Goal: Information Seeking & Learning: Learn about a topic

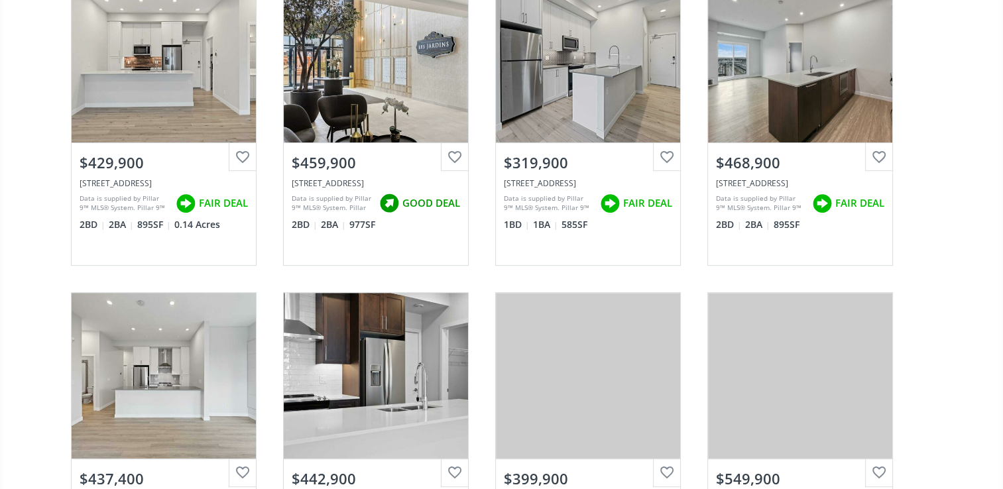
scroll to position [398, 0]
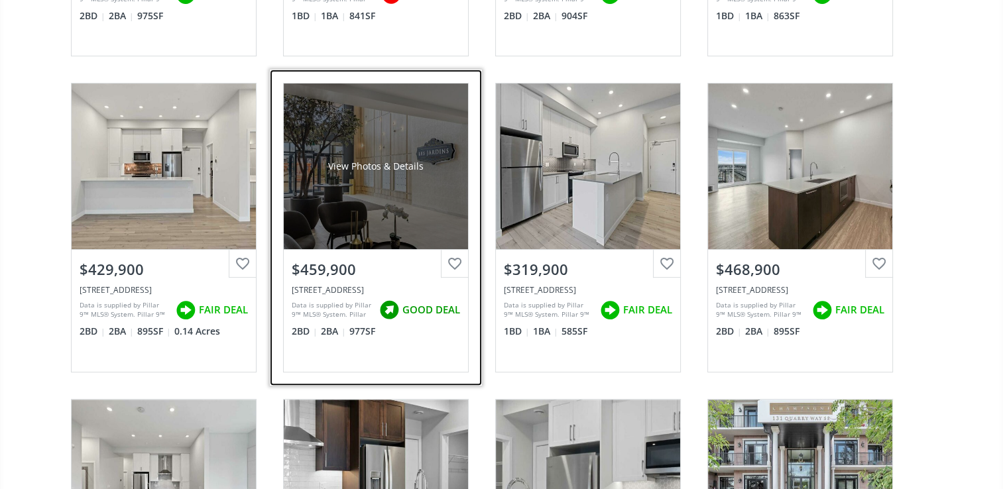
click at [342, 288] on div "[STREET_ADDRESS]" at bounding box center [376, 289] width 168 height 11
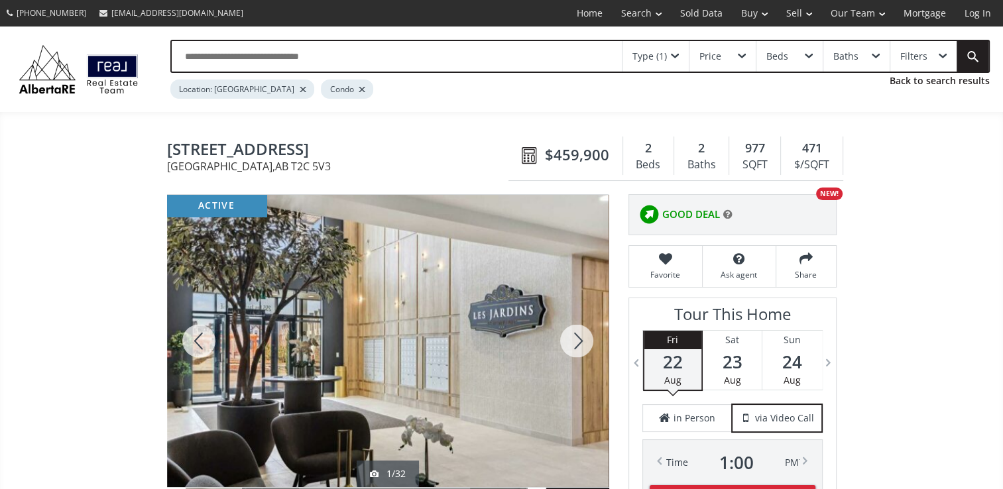
click at [577, 334] on div at bounding box center [577, 341] width 64 height 292
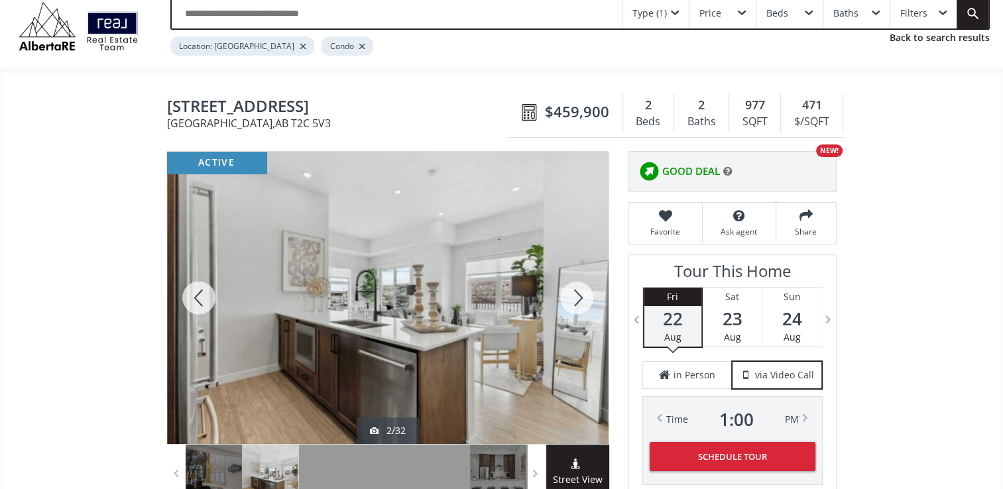
scroll to position [66, 0]
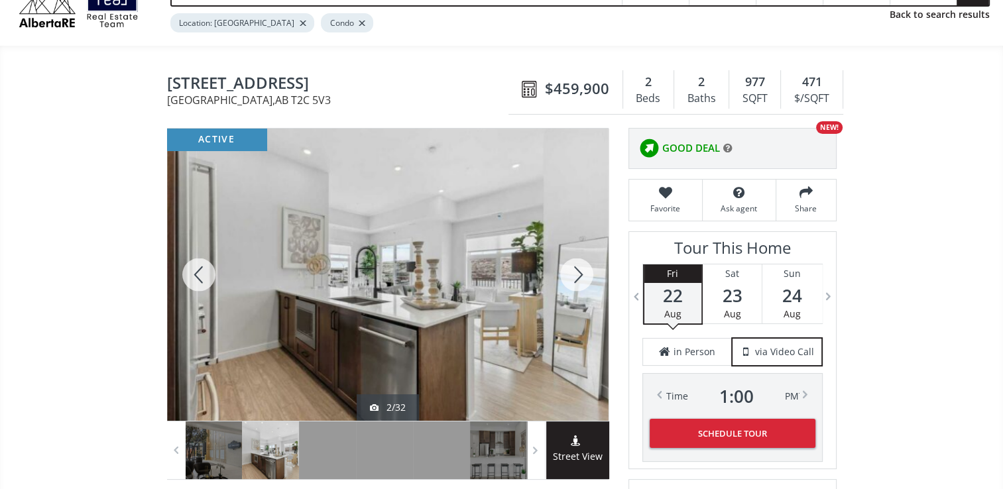
click at [581, 266] on div at bounding box center [577, 275] width 64 height 292
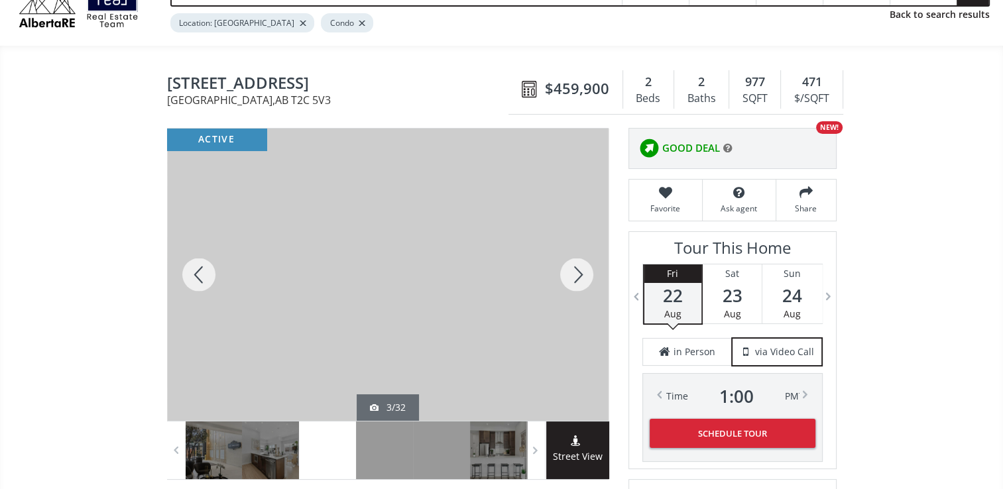
click at [580, 266] on div at bounding box center [577, 275] width 64 height 292
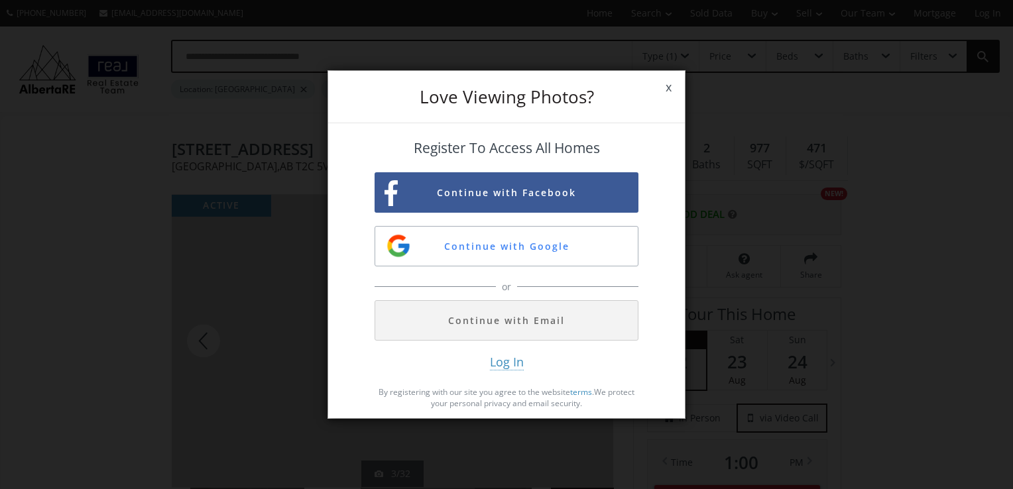
click at [668, 86] on span "x" at bounding box center [668, 87] width 32 height 37
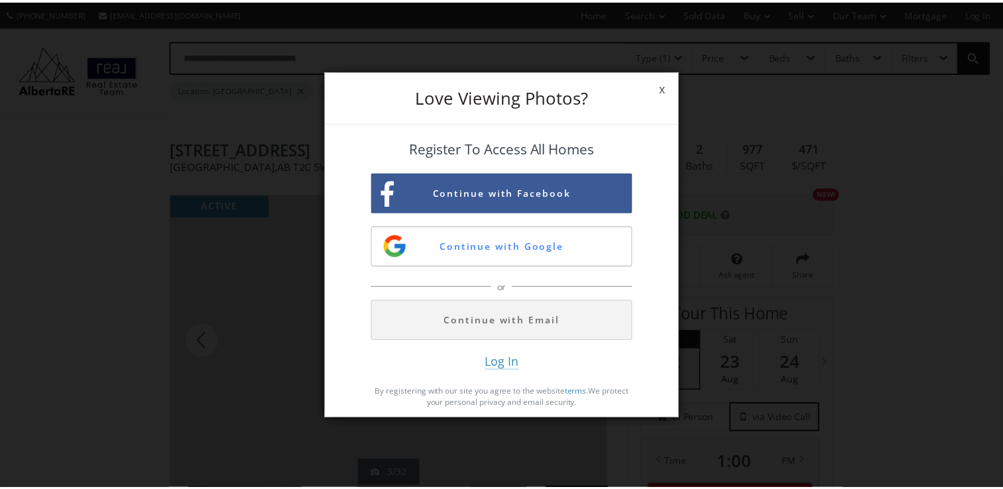
scroll to position [66, 0]
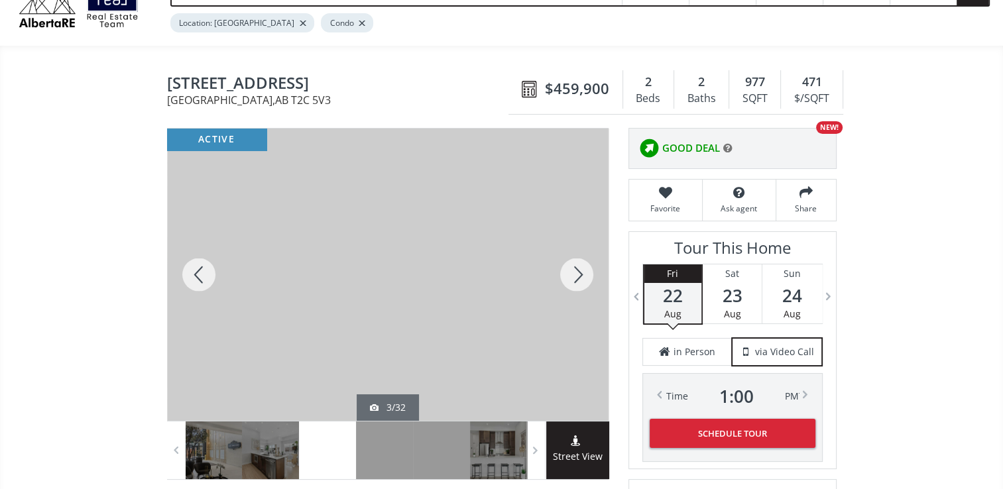
click at [583, 273] on div at bounding box center [577, 275] width 64 height 292
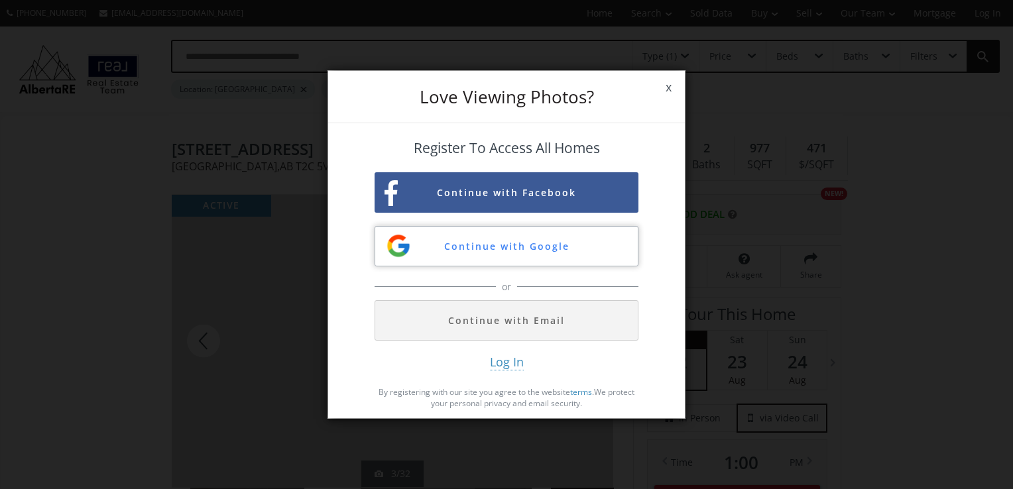
click at [505, 248] on button "Continue with Google" at bounding box center [507, 246] width 264 height 40
click at [478, 190] on button "Continue with Facebook" at bounding box center [507, 192] width 264 height 40
click at [668, 87] on span "x" at bounding box center [668, 87] width 32 height 37
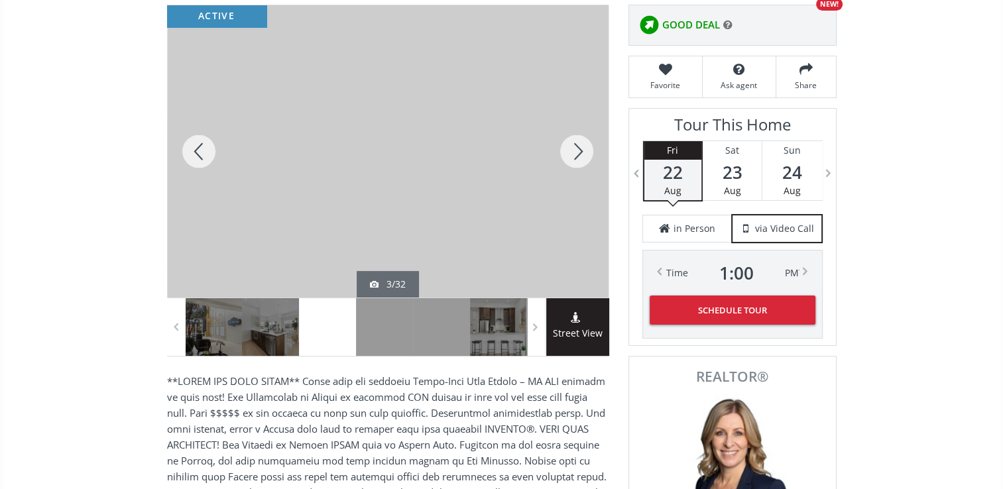
scroll to position [133, 0]
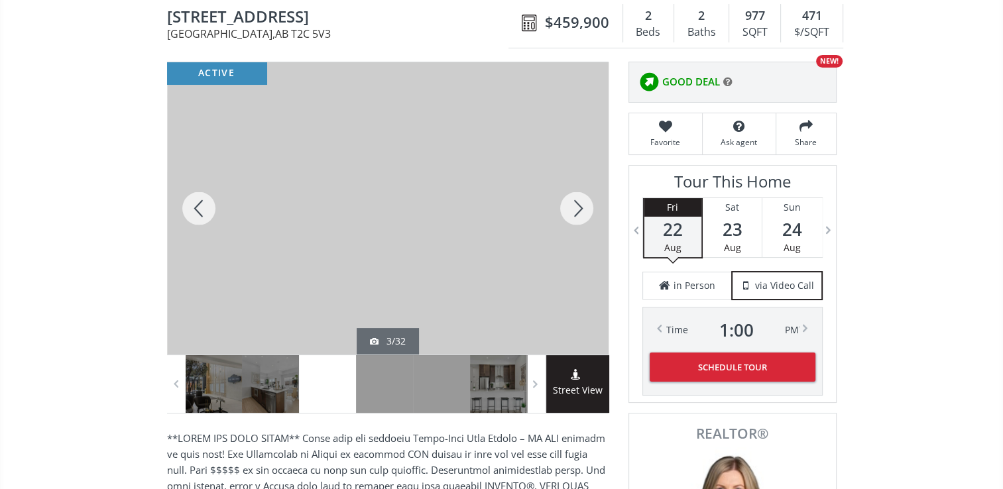
click at [575, 203] on div at bounding box center [577, 208] width 64 height 292
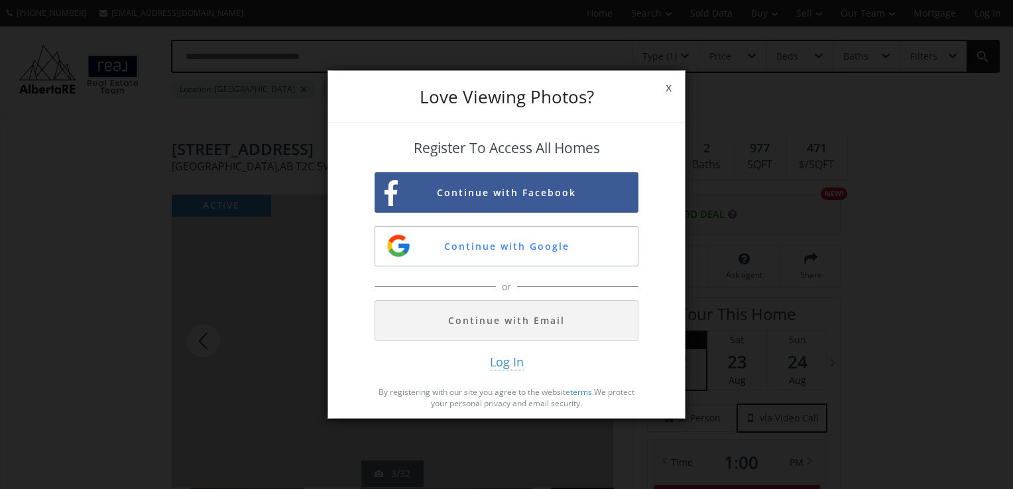
click at [664, 81] on span "x" at bounding box center [668, 87] width 32 height 37
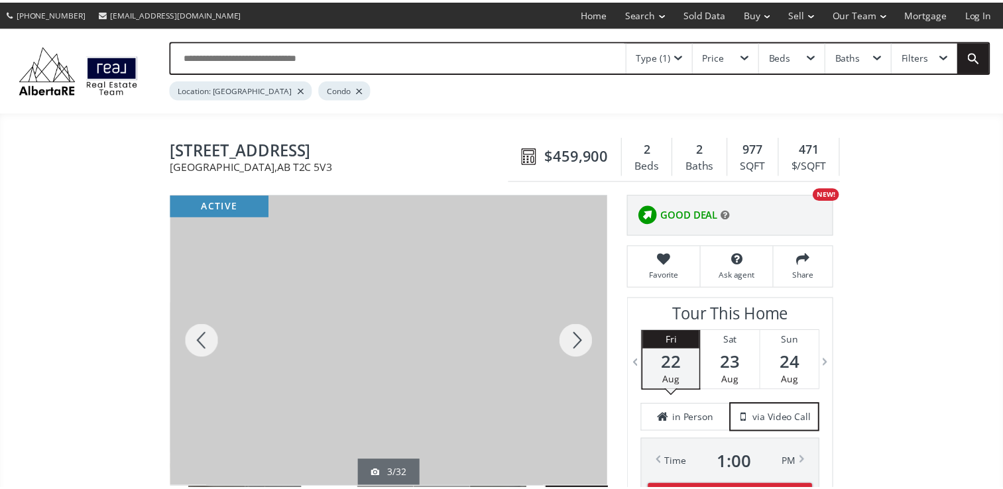
scroll to position [133, 0]
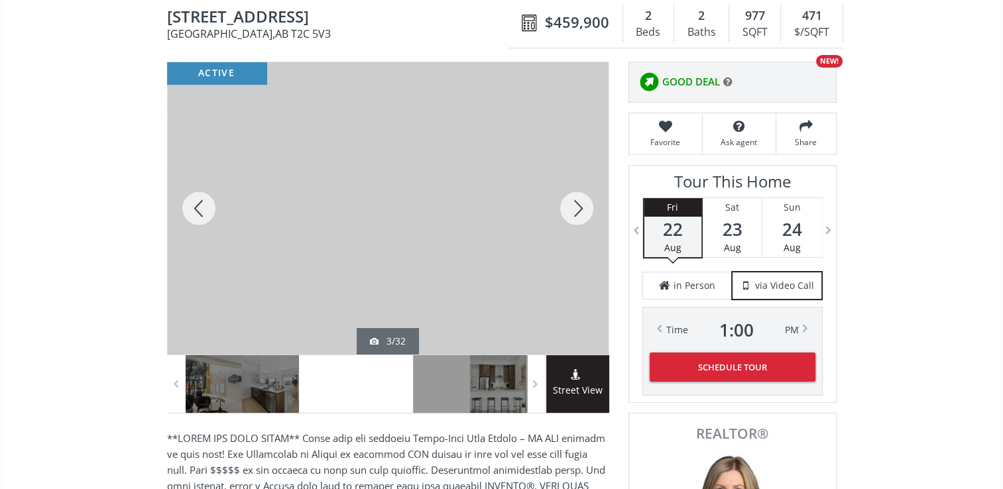
click at [392, 381] on div at bounding box center [384, 384] width 57 height 58
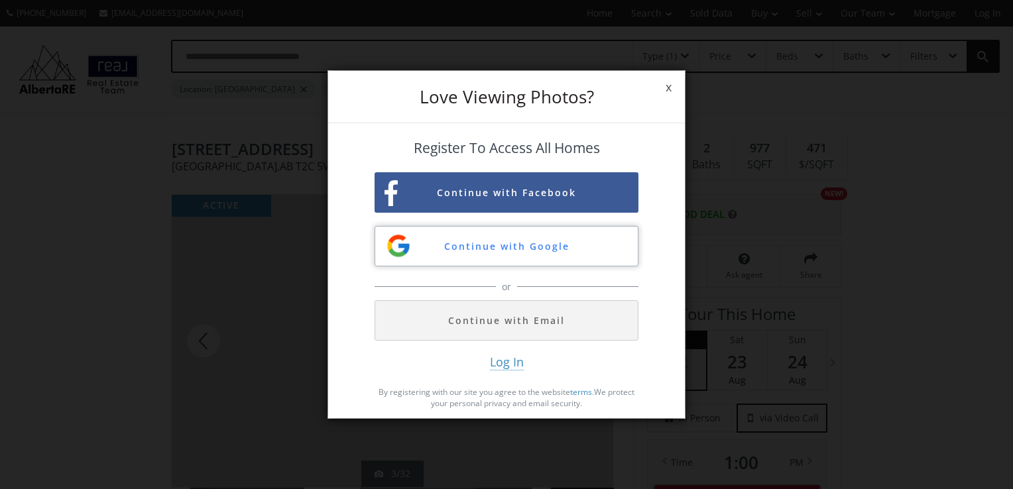
click at [488, 243] on button "Continue with Google" at bounding box center [507, 246] width 264 height 40
click at [671, 84] on span "x" at bounding box center [668, 87] width 32 height 37
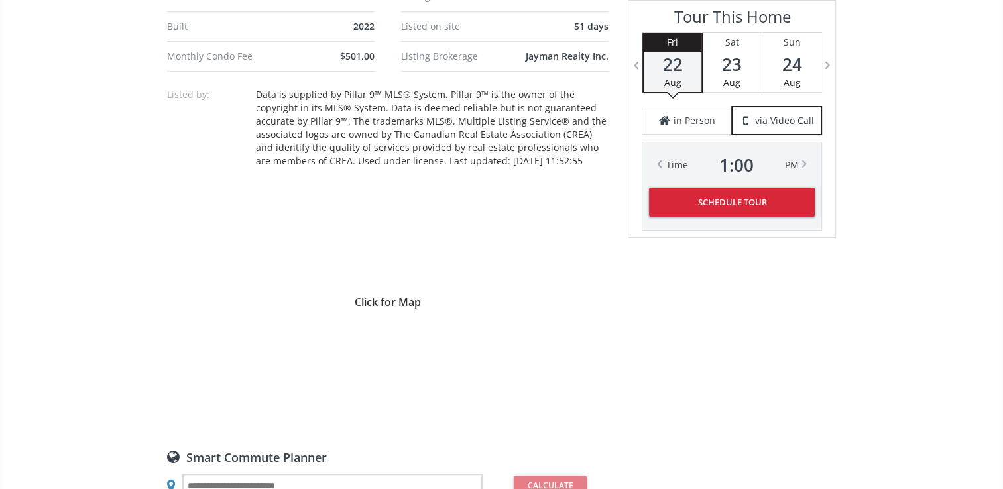
scroll to position [1127, 0]
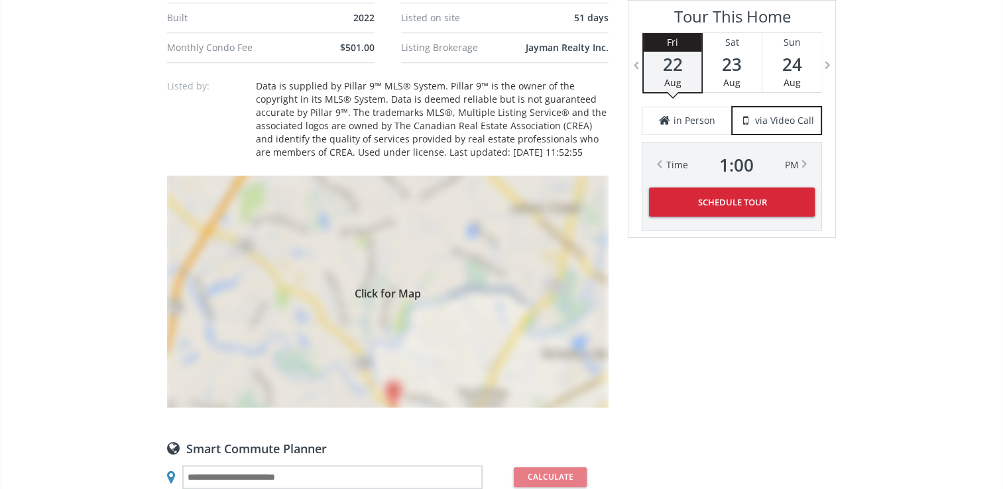
click at [394, 282] on div "Click for Map" at bounding box center [388, 292] width 442 height 232
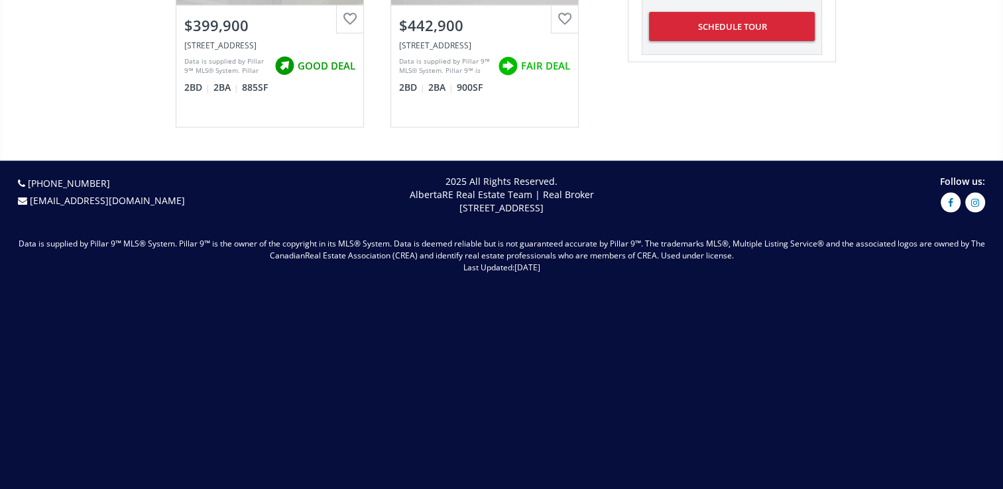
scroll to position [2657, 0]
